Goal: Transaction & Acquisition: Purchase product/service

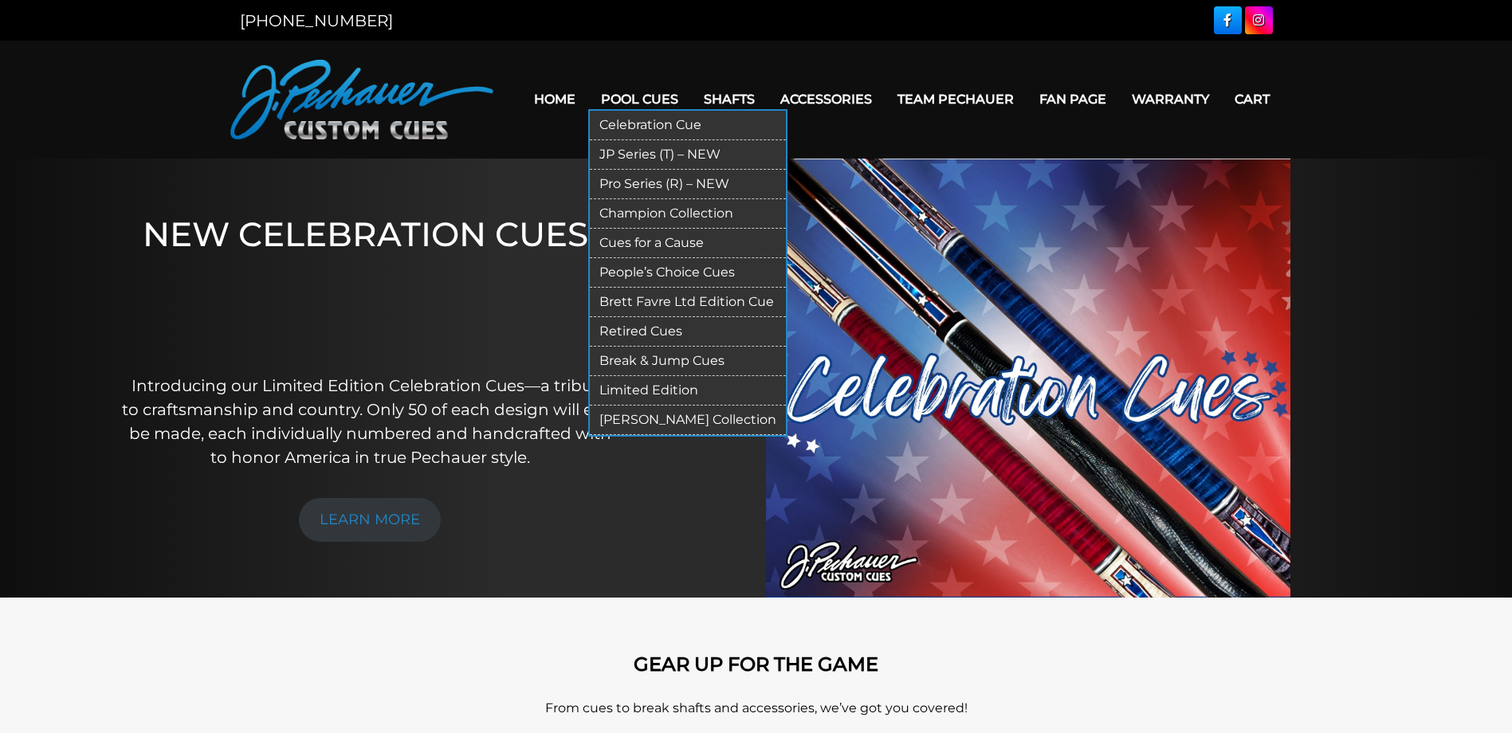
click at [656, 391] on link "Limited Edition" at bounding box center [688, 390] width 196 height 29
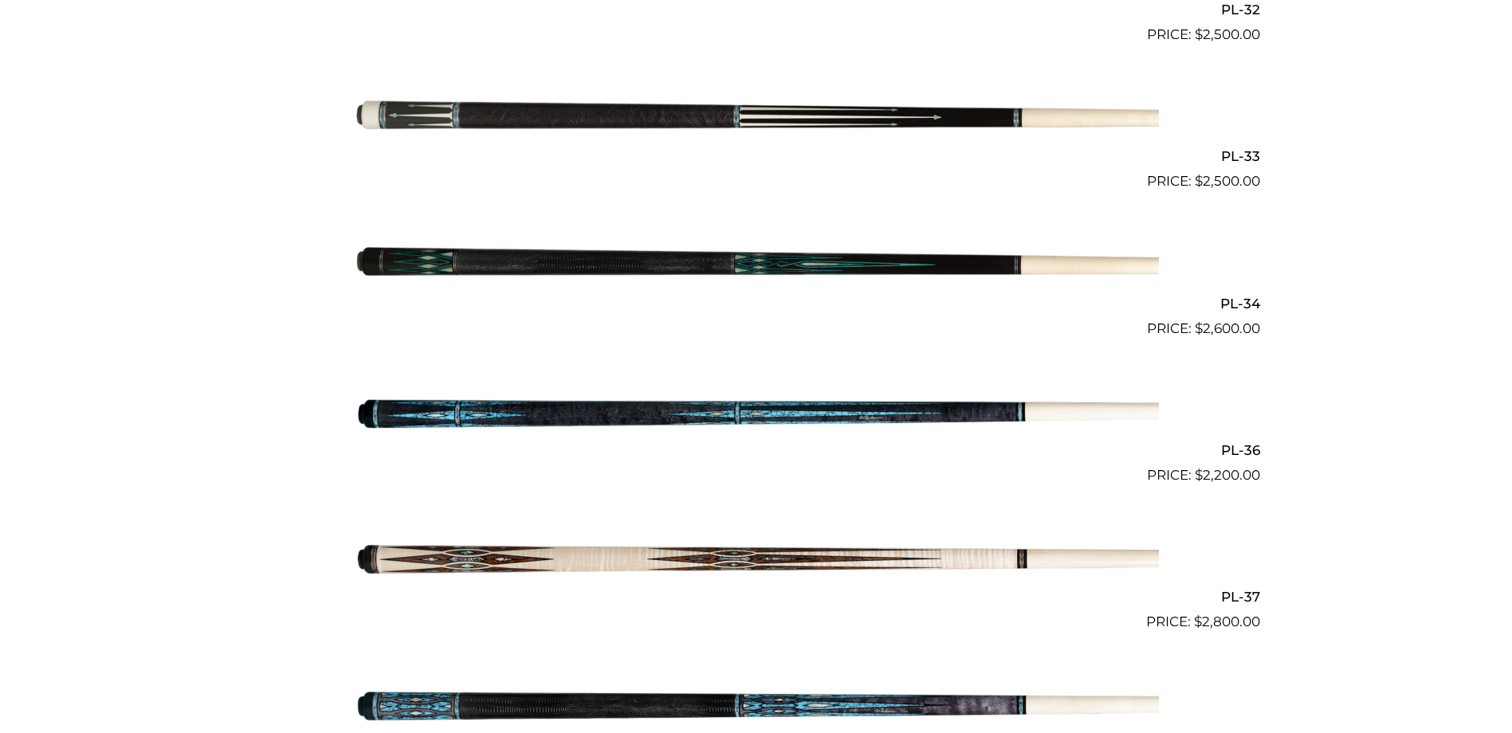
scroll to position [1260, 0]
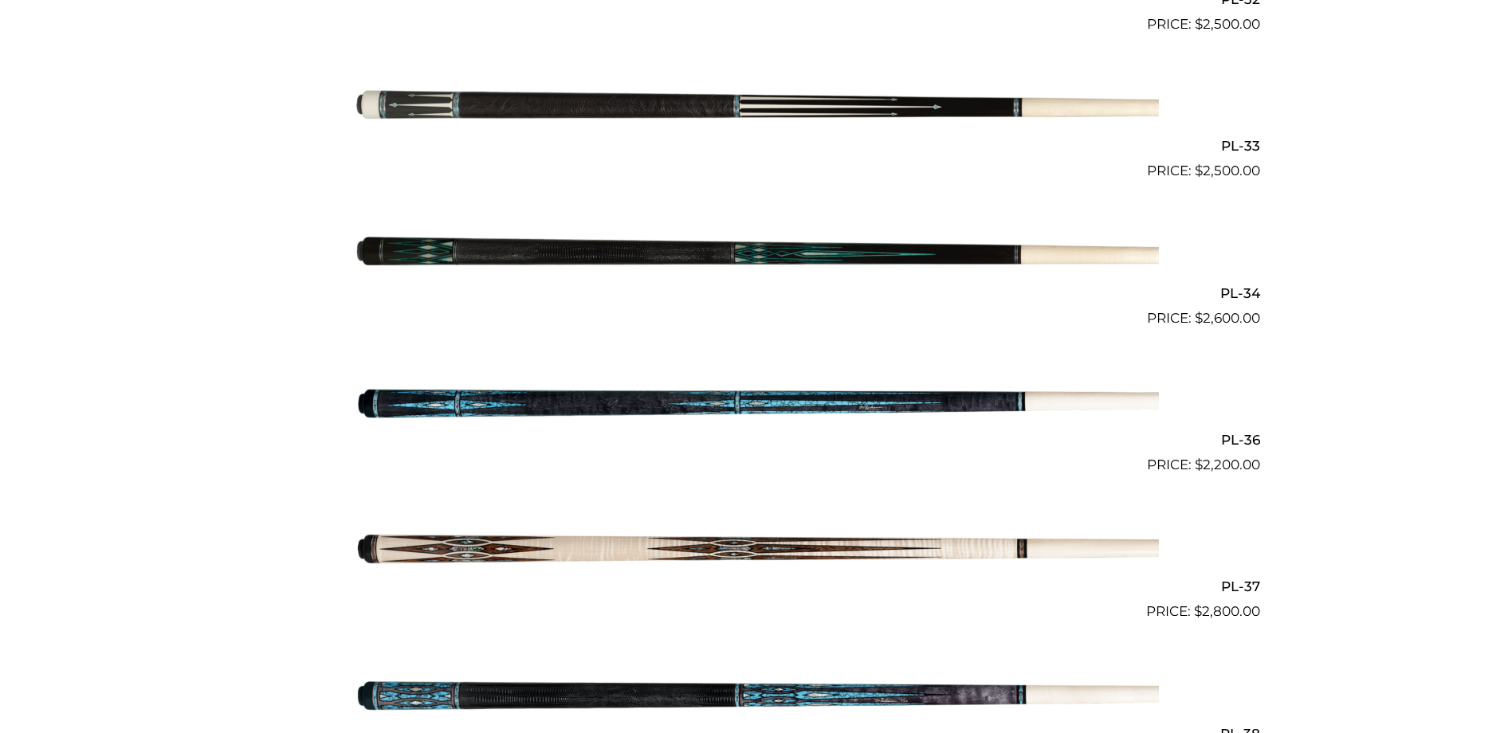
click at [676, 376] on img at bounding box center [756, 403] width 805 height 134
click at [584, 541] on img at bounding box center [756, 549] width 805 height 134
